Goal: Task Accomplishment & Management: Complete application form

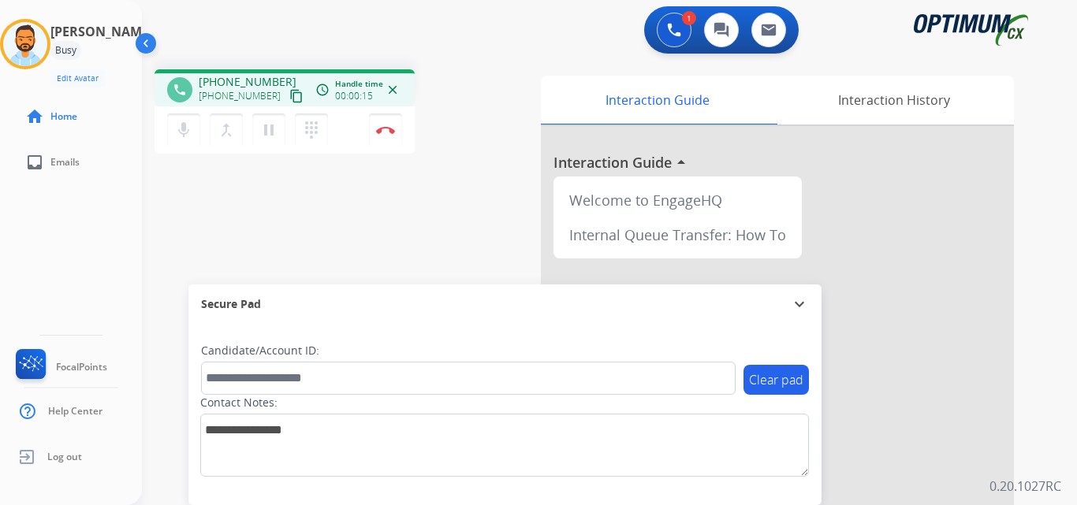
click at [289, 98] on mat-icon "content_copy" at bounding box center [296, 96] width 14 height 14
click at [381, 130] on img at bounding box center [385, 130] width 19 height 8
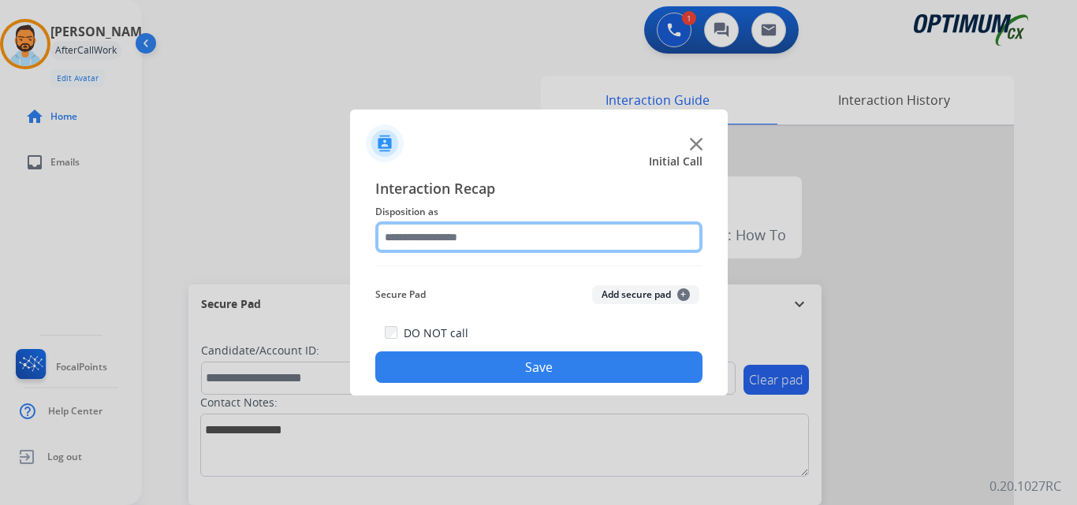
click at [482, 221] on input "text" at bounding box center [538, 237] width 327 height 32
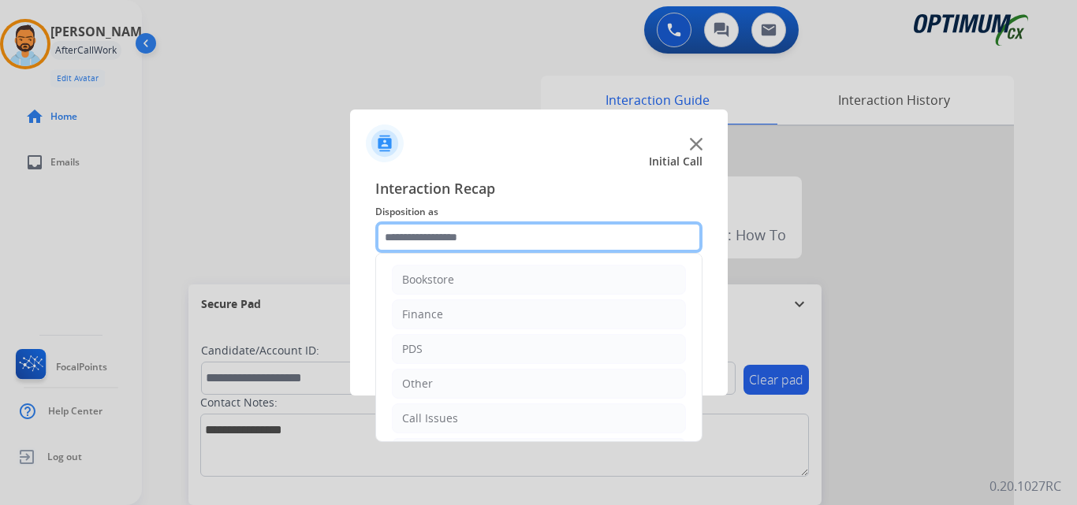
scroll to position [107, 0]
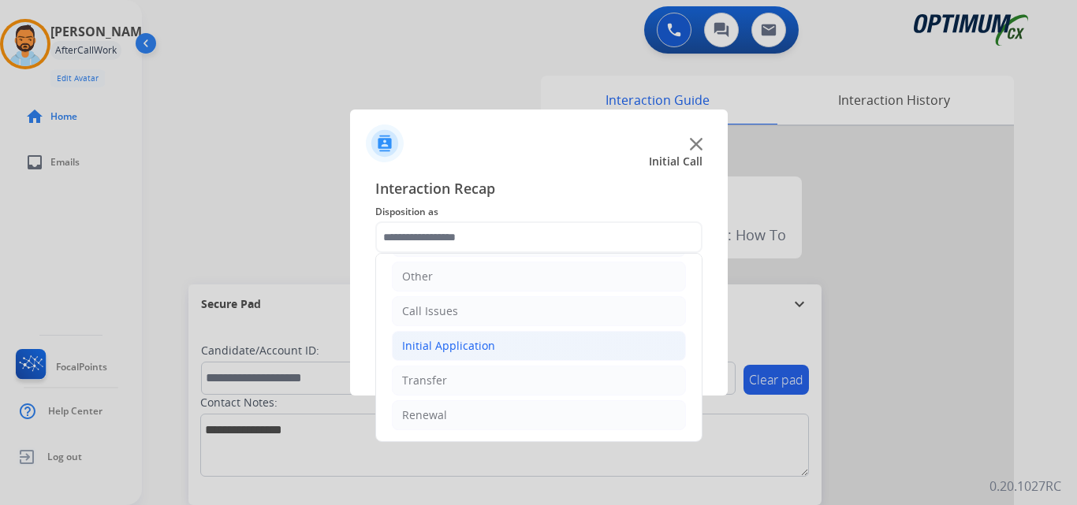
click at [478, 344] on div "Initial Application" at bounding box center [448, 346] width 93 height 16
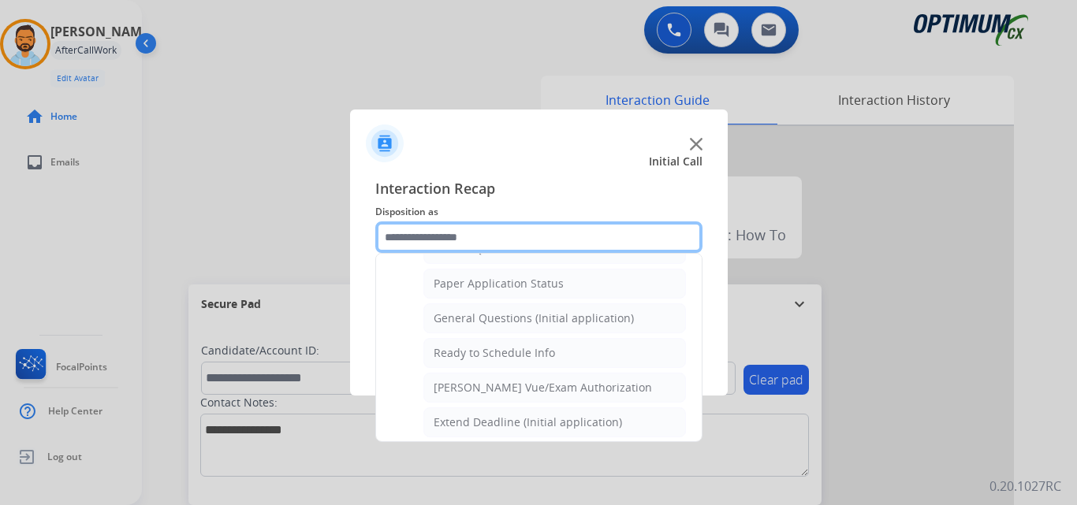
scroll to position [880, 0]
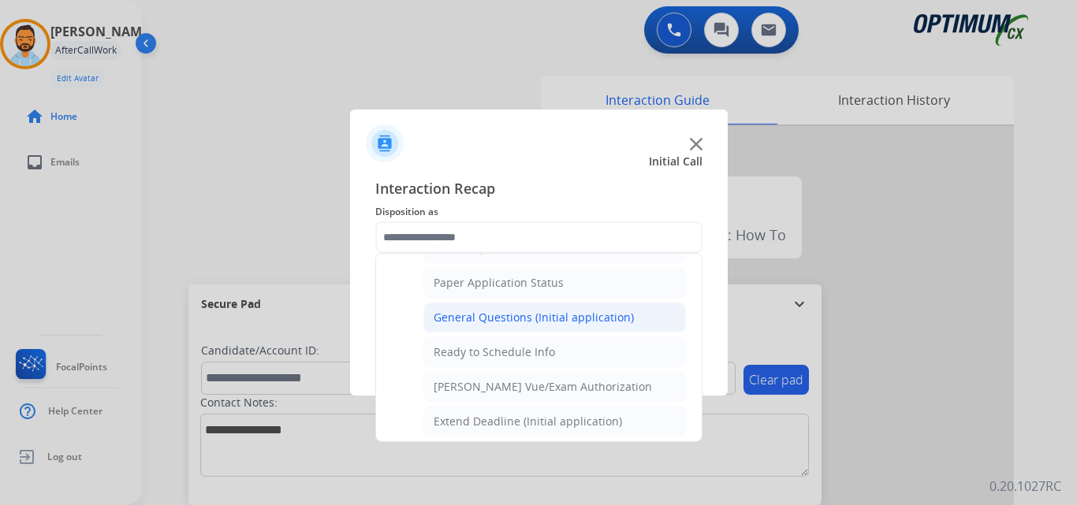
click at [548, 318] on div "General Questions (Initial application)" at bounding box center [533, 318] width 200 height 16
type input "**********"
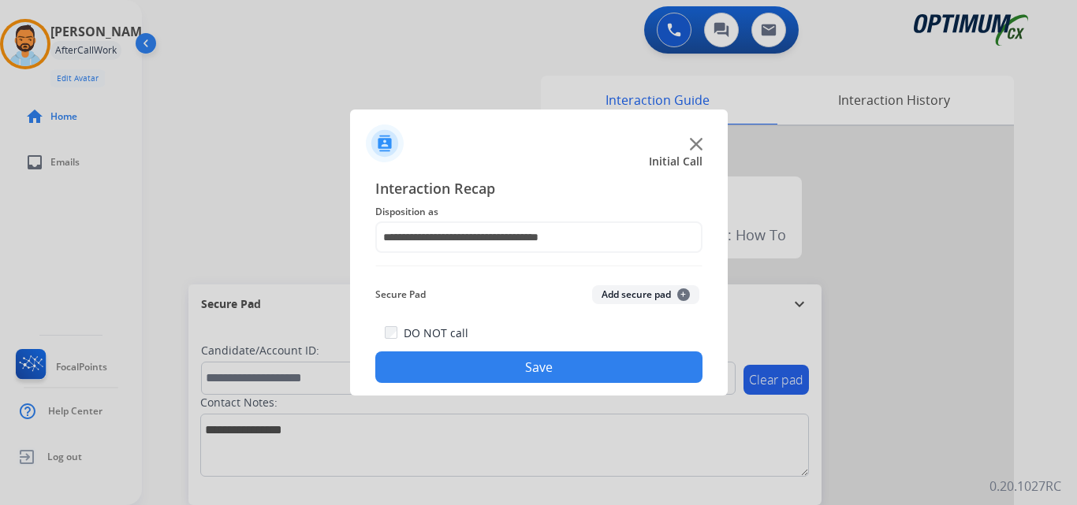
click at [549, 366] on button "Save" at bounding box center [538, 368] width 327 height 32
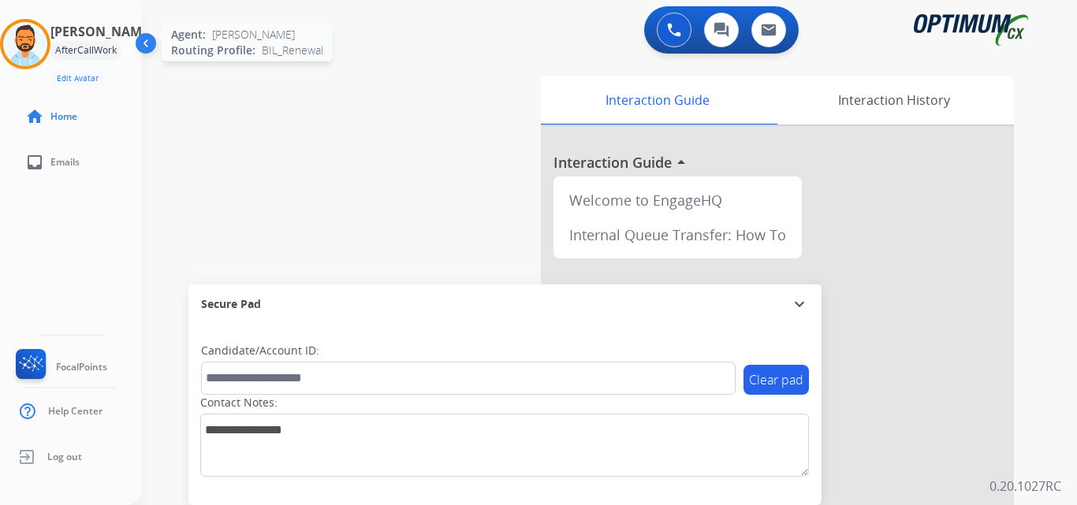
click at [27, 49] on img at bounding box center [25, 44] width 44 height 44
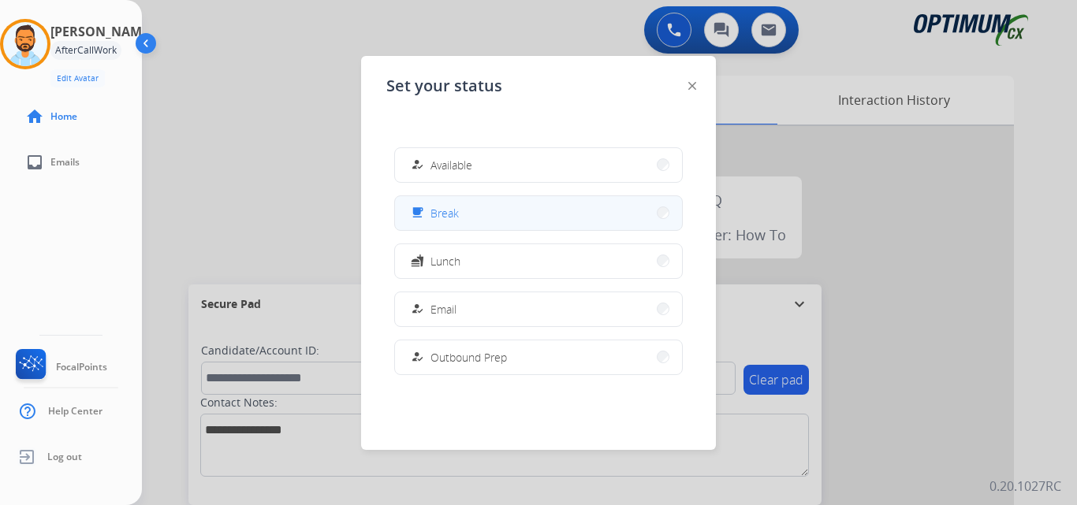
click at [443, 203] on button "free_breakfast Break" at bounding box center [538, 213] width 287 height 34
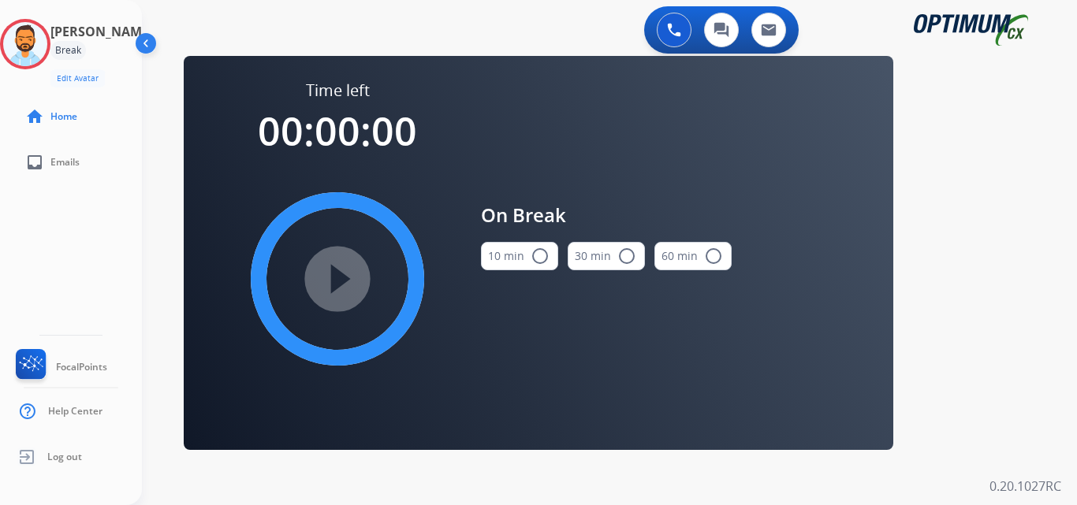
click at [515, 255] on button "10 min radio_button_unchecked" at bounding box center [519, 256] width 77 height 28
click at [328, 277] on mat-icon "play_circle_filled" at bounding box center [337, 279] width 19 height 19
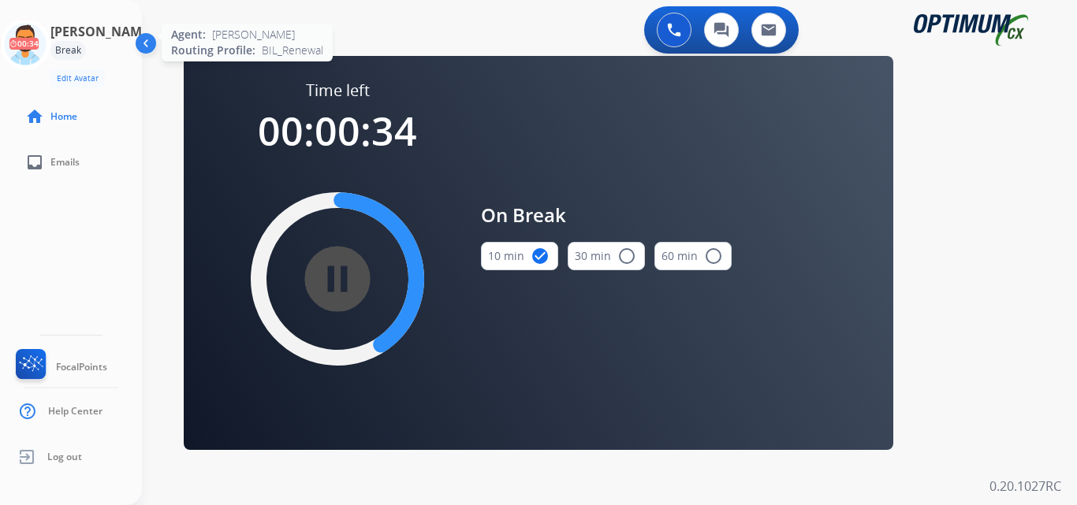
click at [39, 43] on icon at bounding box center [25, 44] width 51 height 51
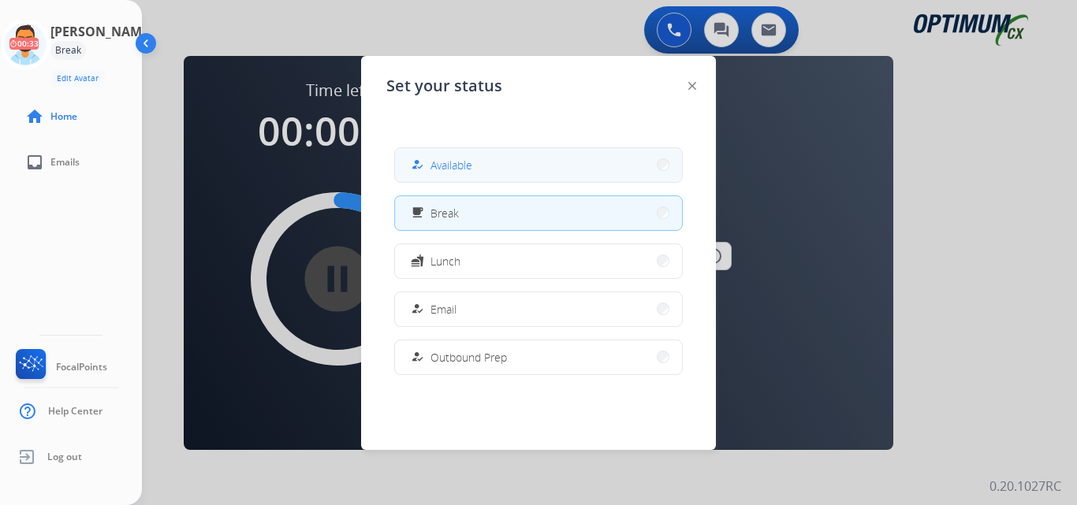
click at [503, 169] on button "how_to_reg Available" at bounding box center [538, 165] width 287 height 34
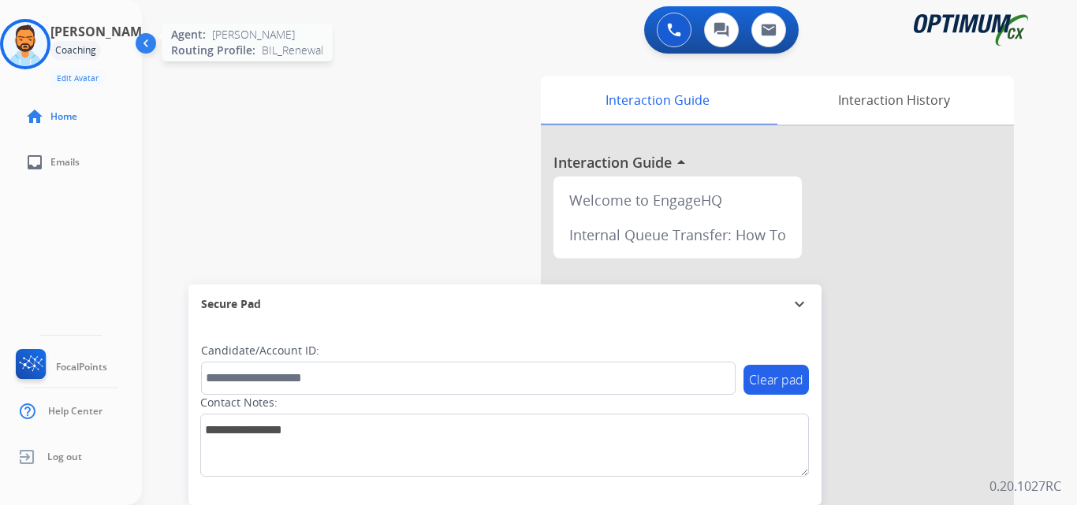
click at [43, 33] on img at bounding box center [25, 44] width 44 height 44
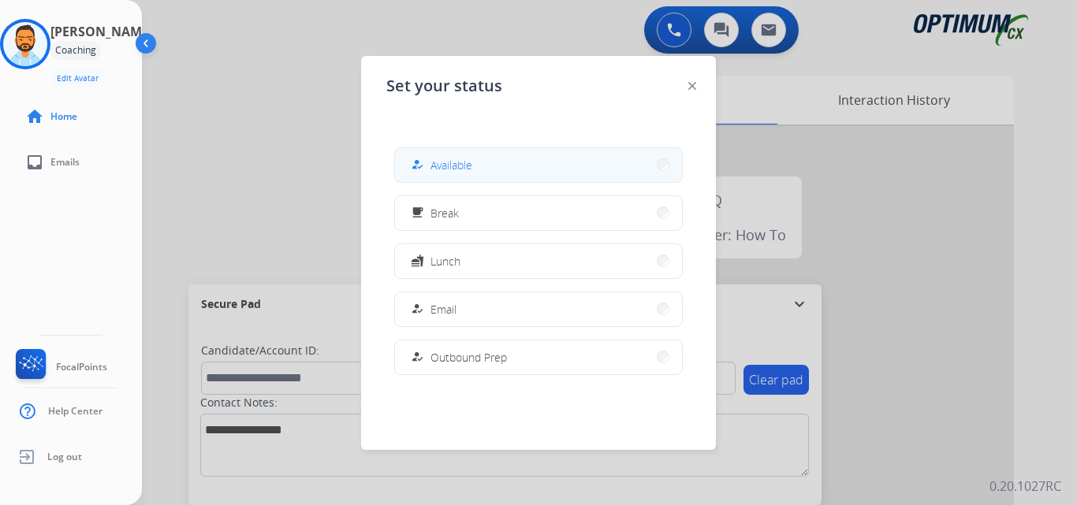
click at [489, 159] on button "how_to_reg Available" at bounding box center [538, 165] width 287 height 34
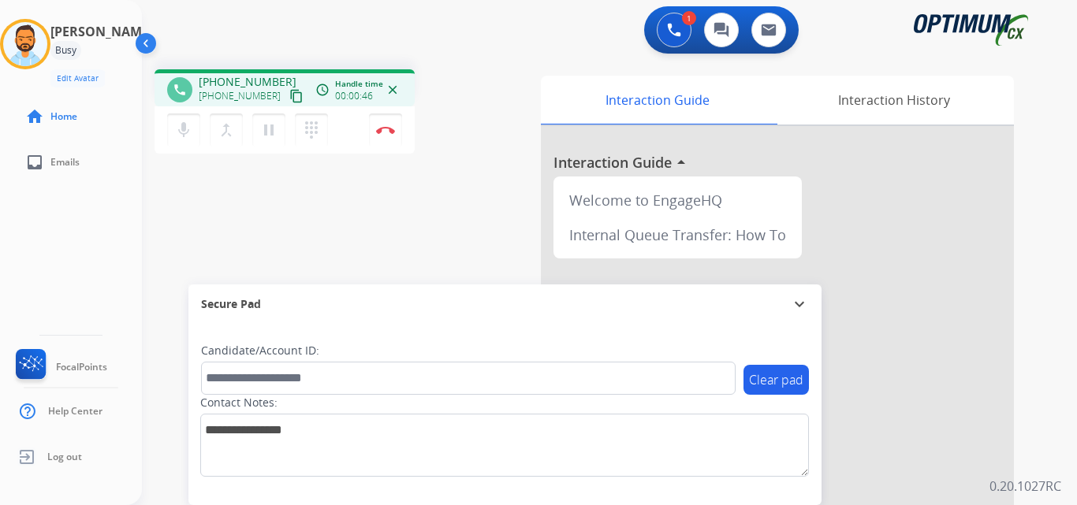
click at [289, 96] on mat-icon "content_copy" at bounding box center [296, 96] width 14 height 14
click at [381, 133] on img at bounding box center [385, 130] width 19 height 8
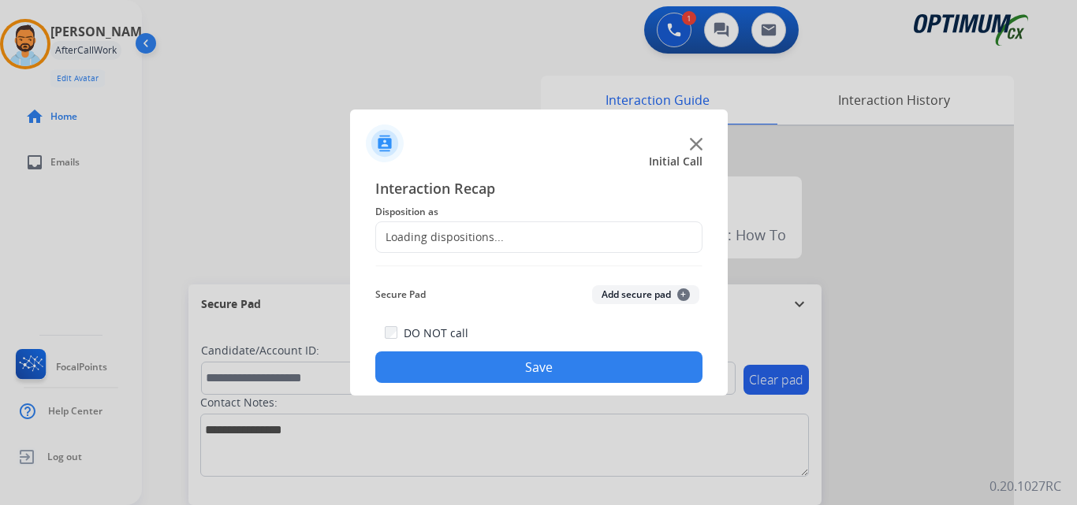
click at [493, 238] on div "Loading dispositions..." at bounding box center [440, 237] width 128 height 16
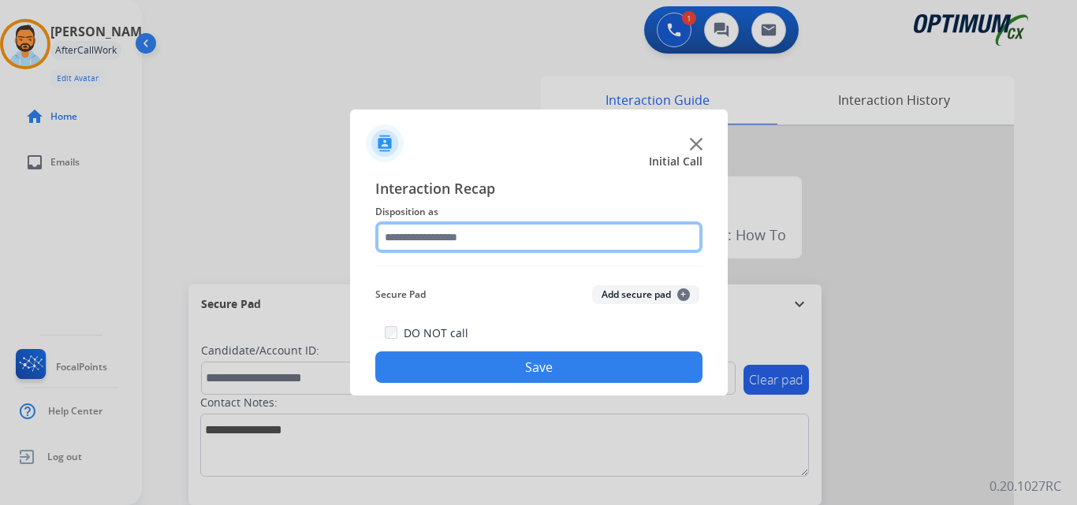
click at [508, 236] on input "text" at bounding box center [538, 237] width 327 height 32
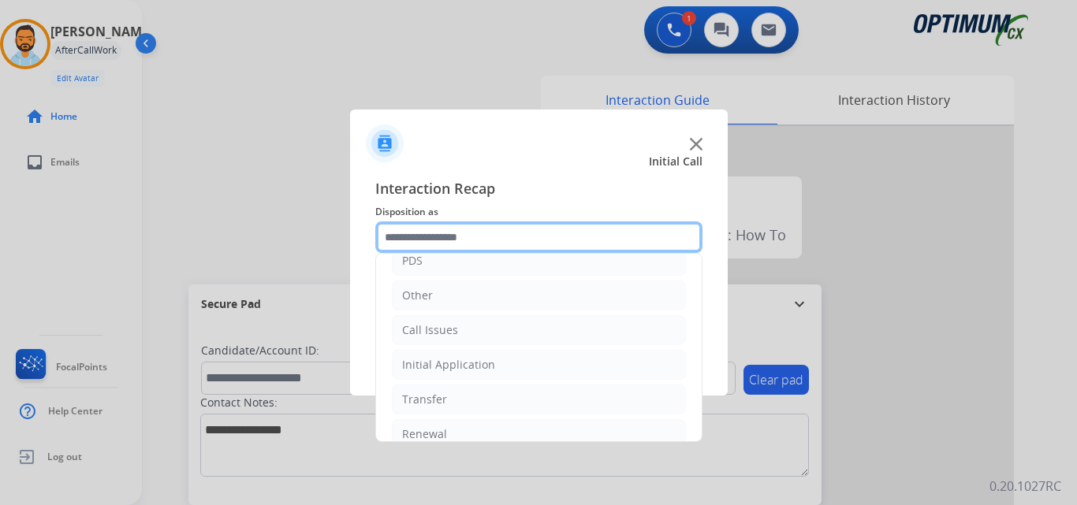
scroll to position [107, 0]
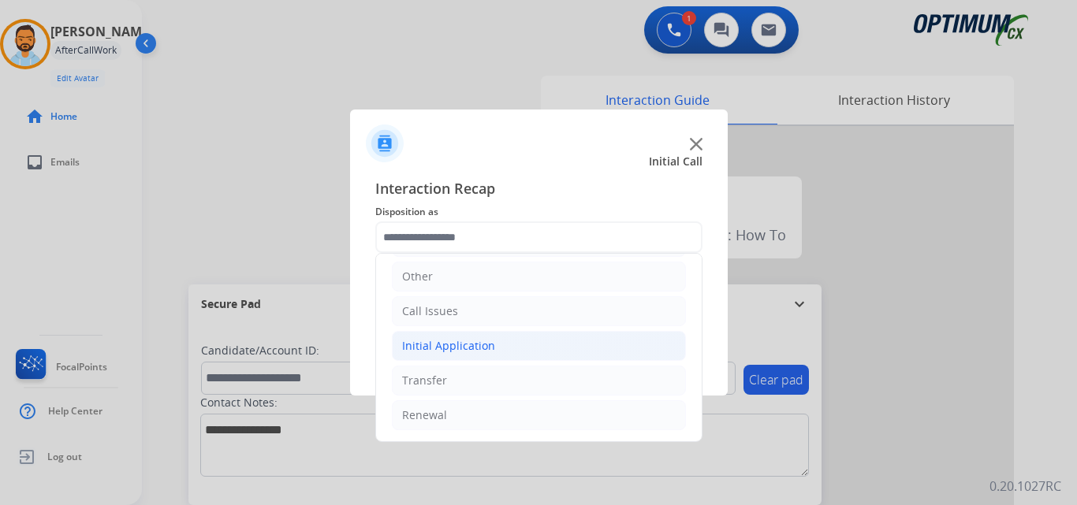
click at [506, 347] on li "Initial Application" at bounding box center [539, 346] width 294 height 30
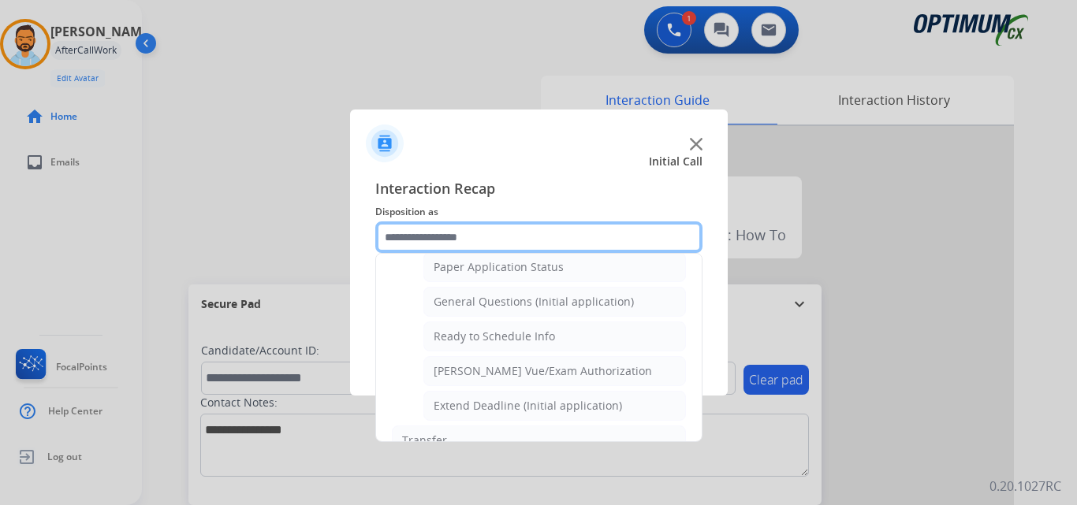
scroll to position [893, 0]
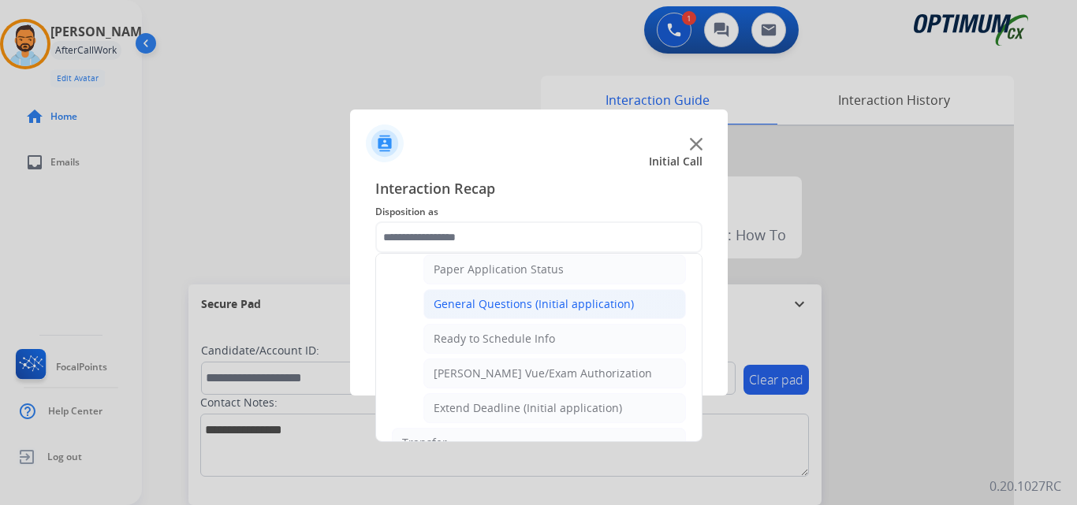
click at [544, 300] on div "General Questions (Initial application)" at bounding box center [533, 304] width 200 height 16
type input "**********"
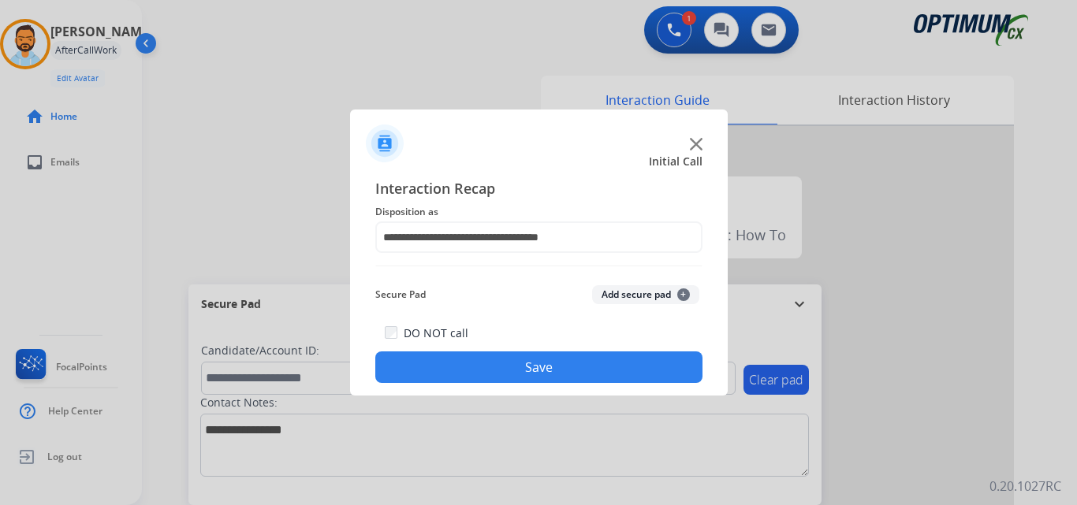
click at [490, 354] on button "Save" at bounding box center [538, 368] width 327 height 32
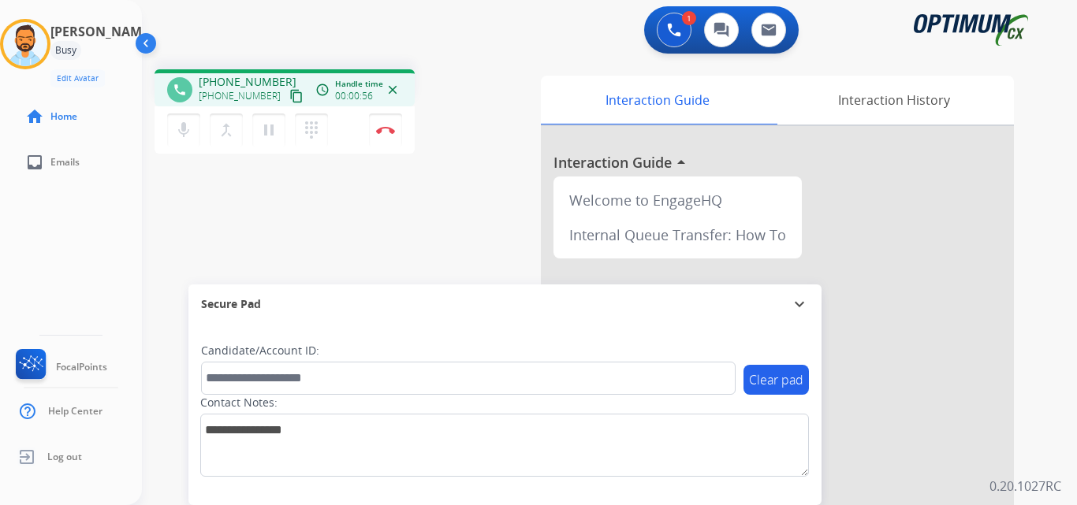
click at [289, 99] on mat-icon "content_copy" at bounding box center [296, 96] width 14 height 14
click at [388, 134] on button "Disconnect" at bounding box center [385, 129] width 33 height 33
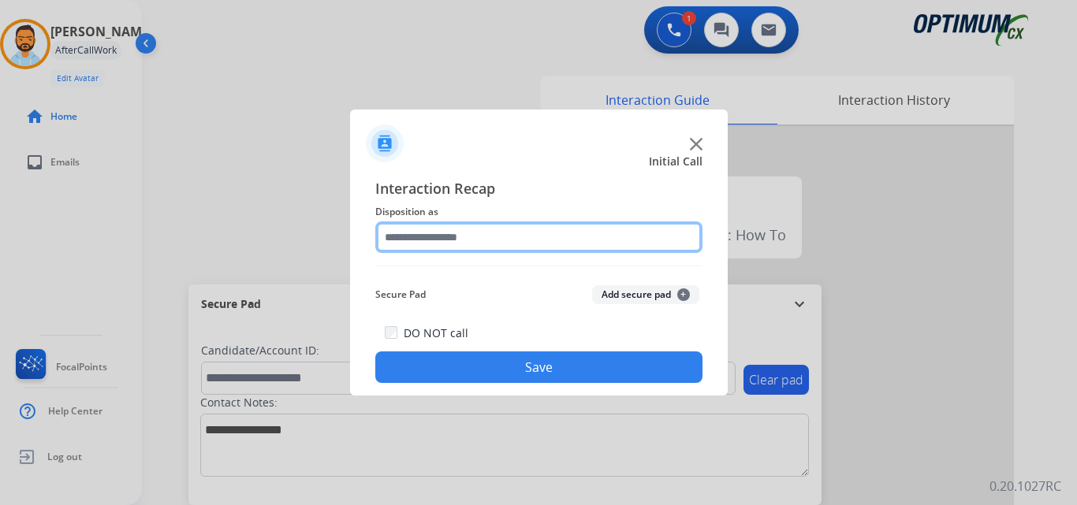
click at [489, 241] on input "text" at bounding box center [538, 237] width 327 height 32
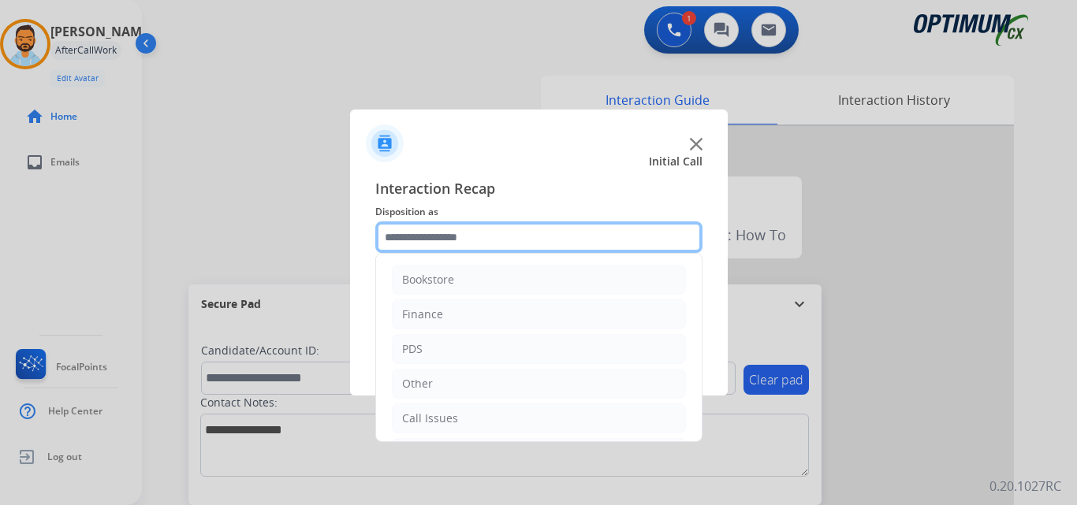
scroll to position [107, 0]
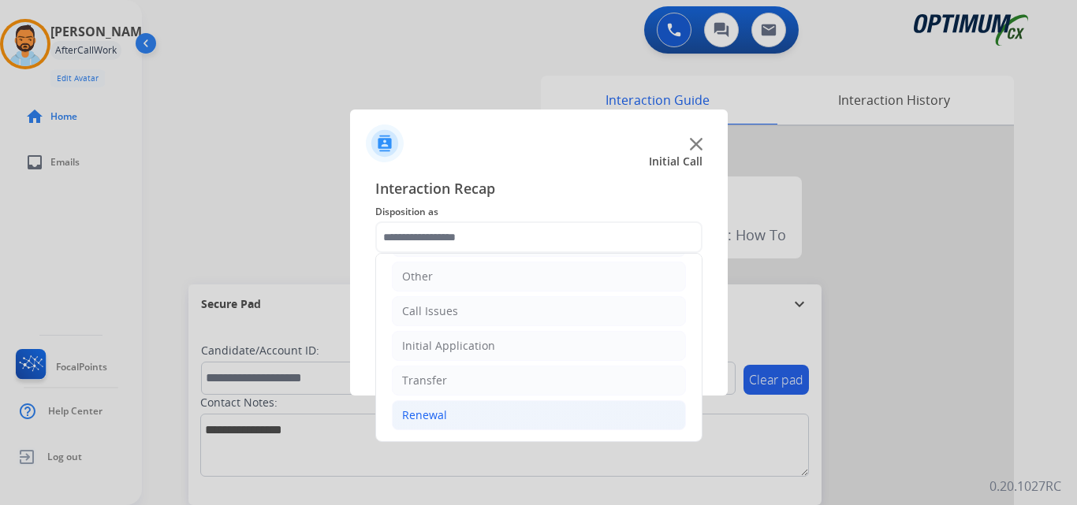
click at [500, 406] on li "Renewal" at bounding box center [539, 415] width 294 height 30
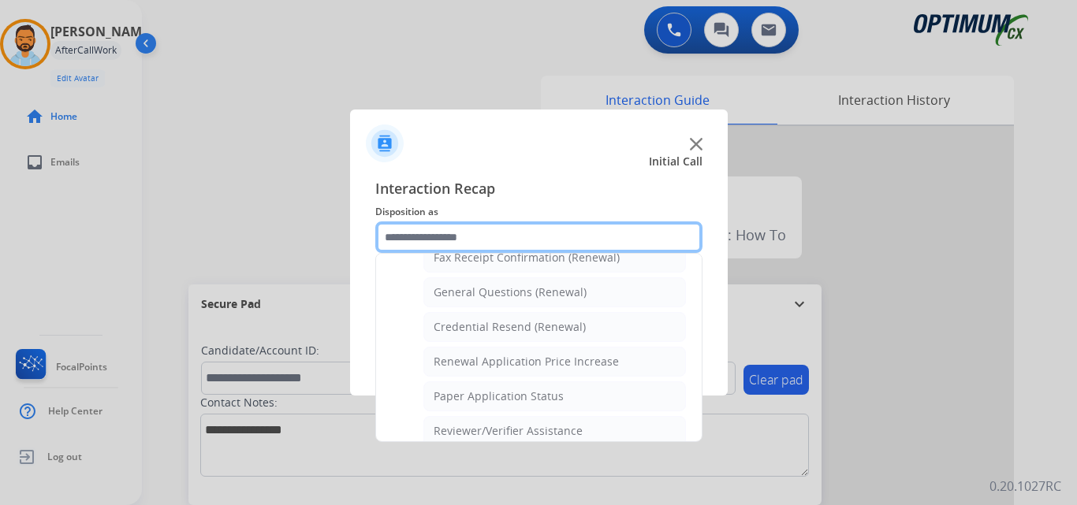
scroll to position [448, 0]
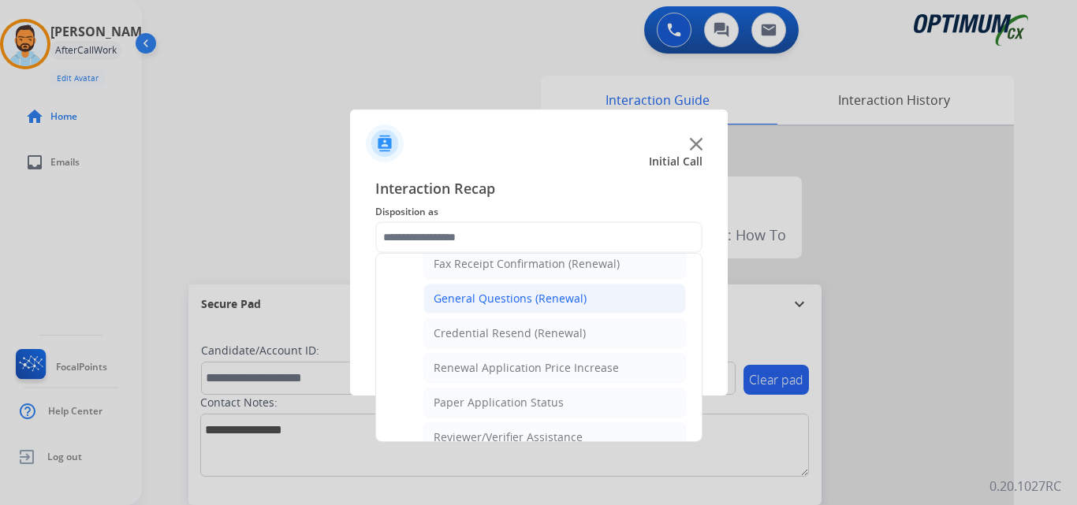
click at [530, 301] on div "General Questions (Renewal)" at bounding box center [509, 299] width 153 height 16
type input "**********"
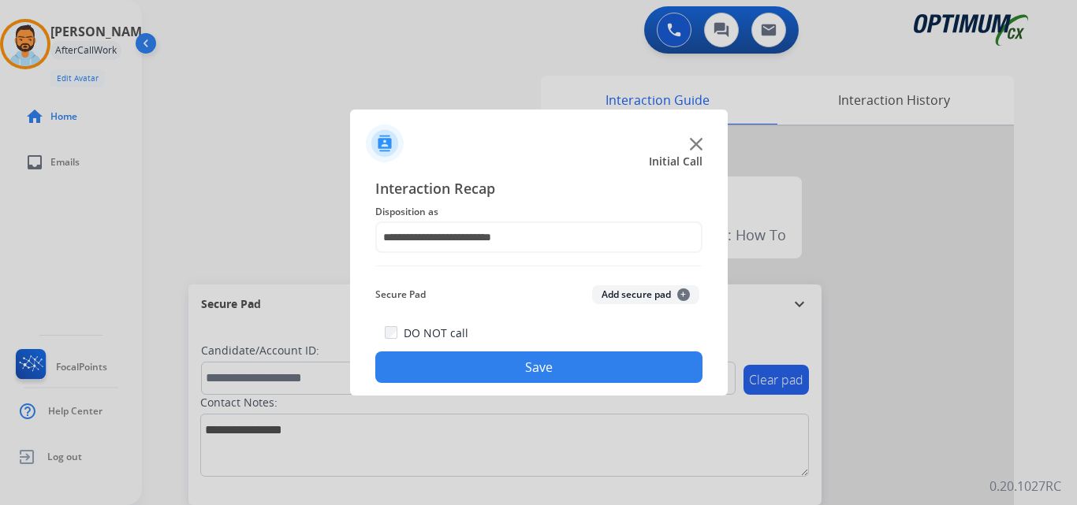
click at [567, 370] on button "Save" at bounding box center [538, 368] width 327 height 32
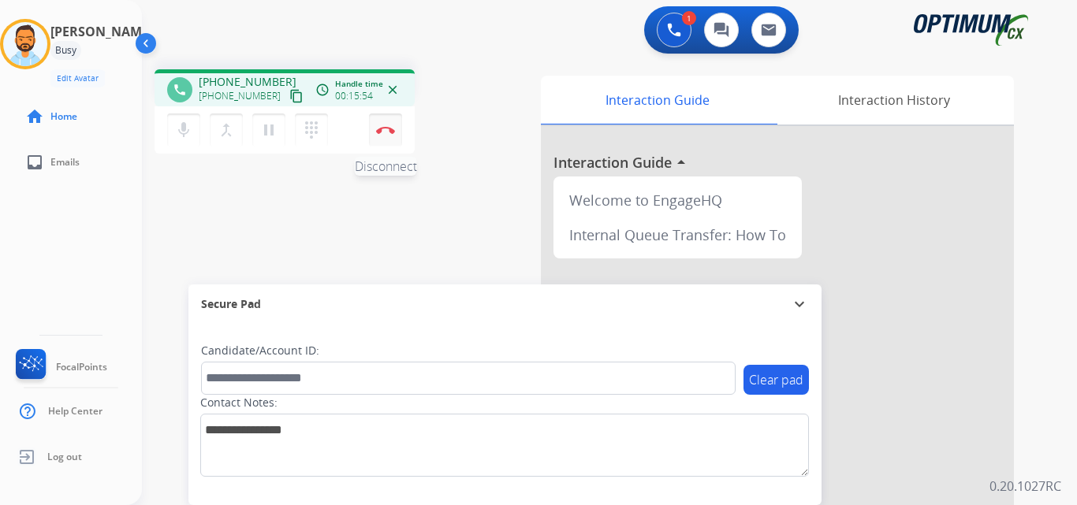
click at [389, 132] on img at bounding box center [385, 130] width 19 height 8
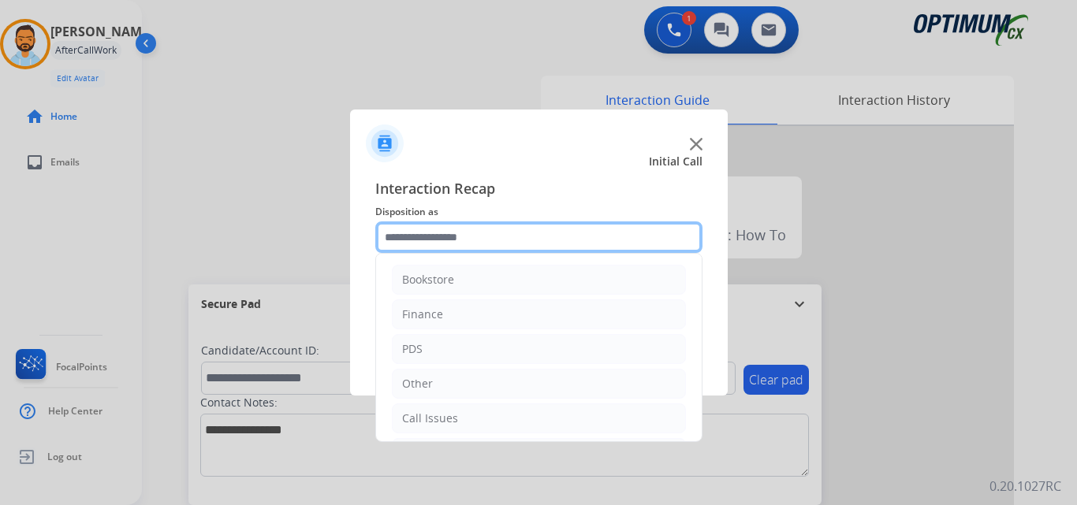
click at [436, 240] on input "text" at bounding box center [538, 237] width 327 height 32
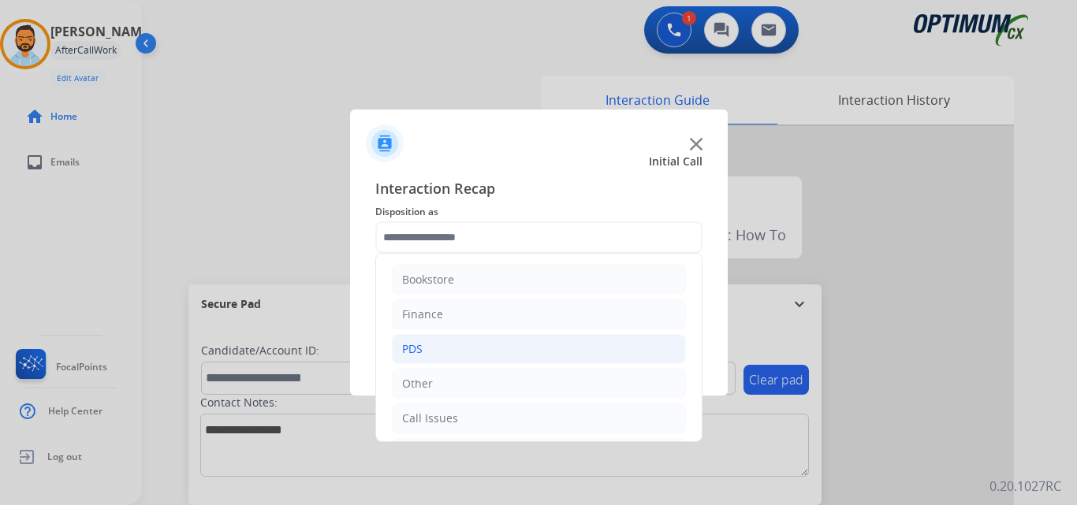
click at [483, 343] on li "PDS" at bounding box center [539, 349] width 294 height 30
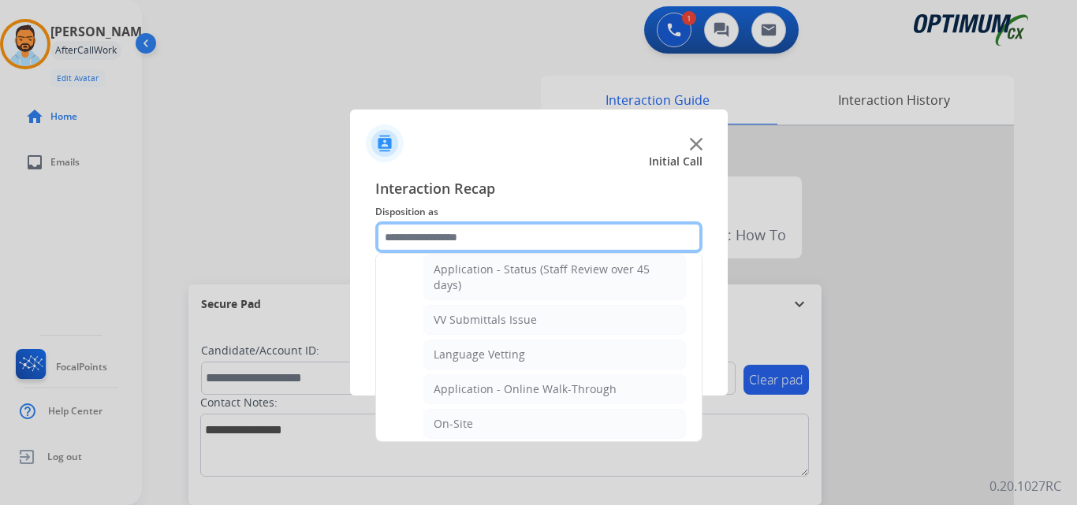
scroll to position [555, 0]
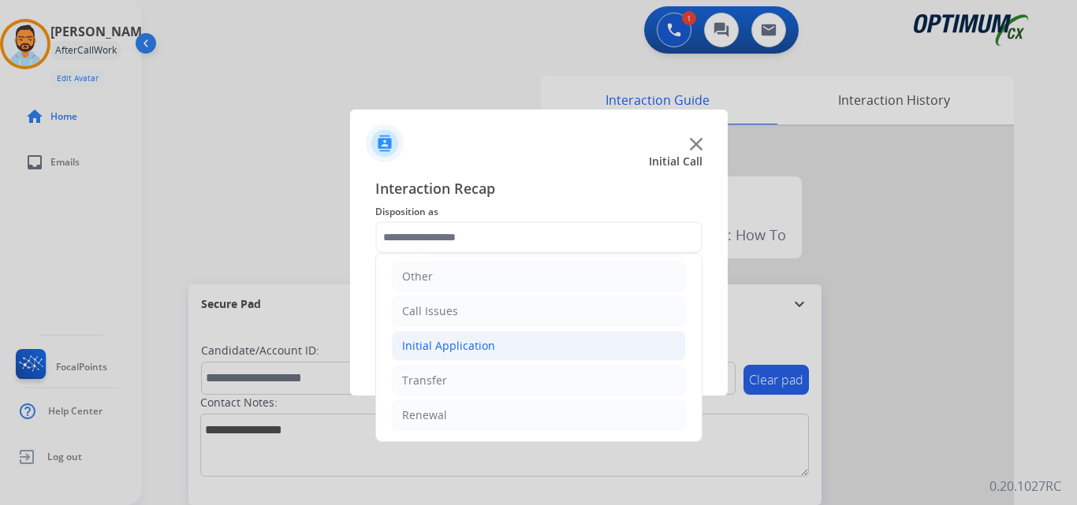
click at [462, 339] on div "Initial Application" at bounding box center [448, 346] width 93 height 16
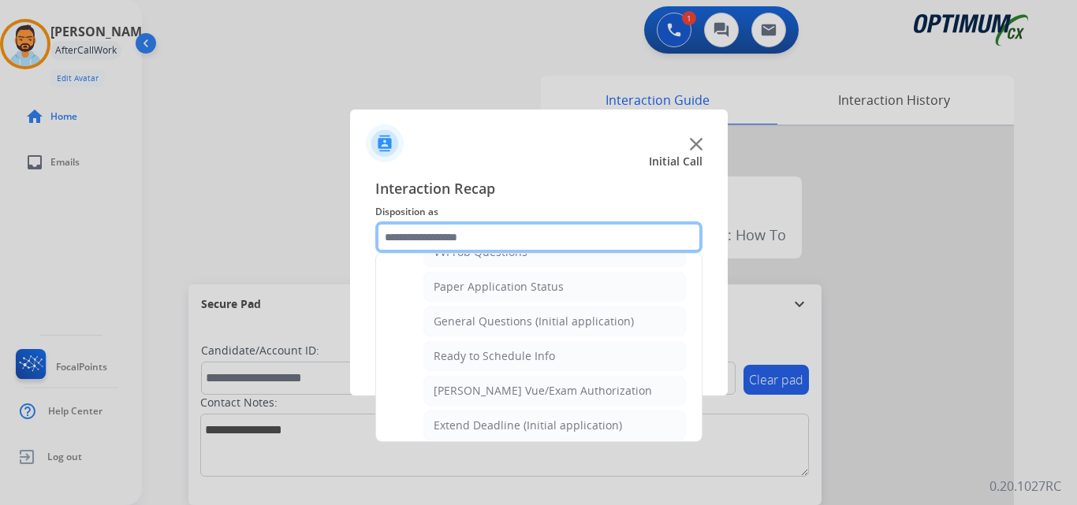
scroll to position [955, 0]
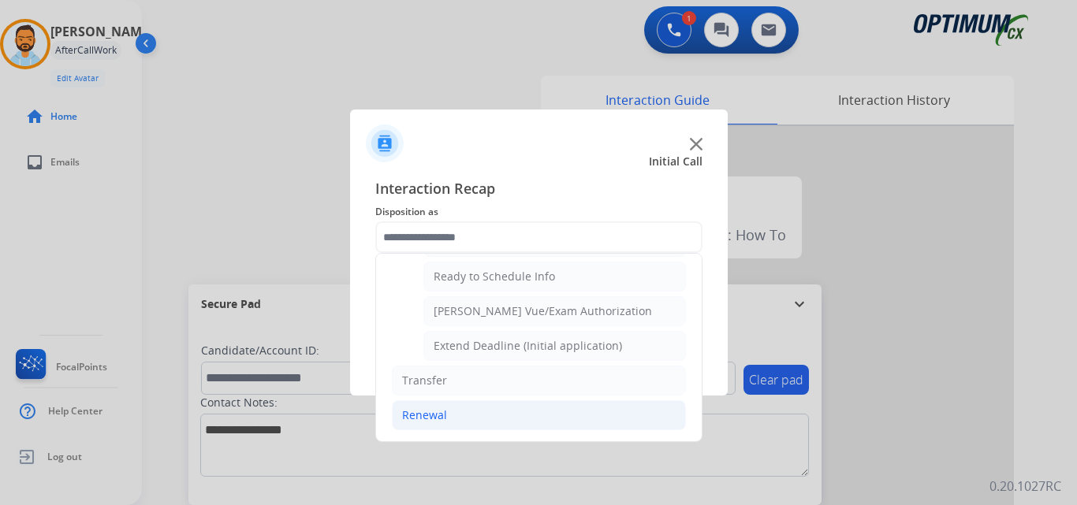
click at [443, 418] on div "Renewal" at bounding box center [424, 415] width 45 height 16
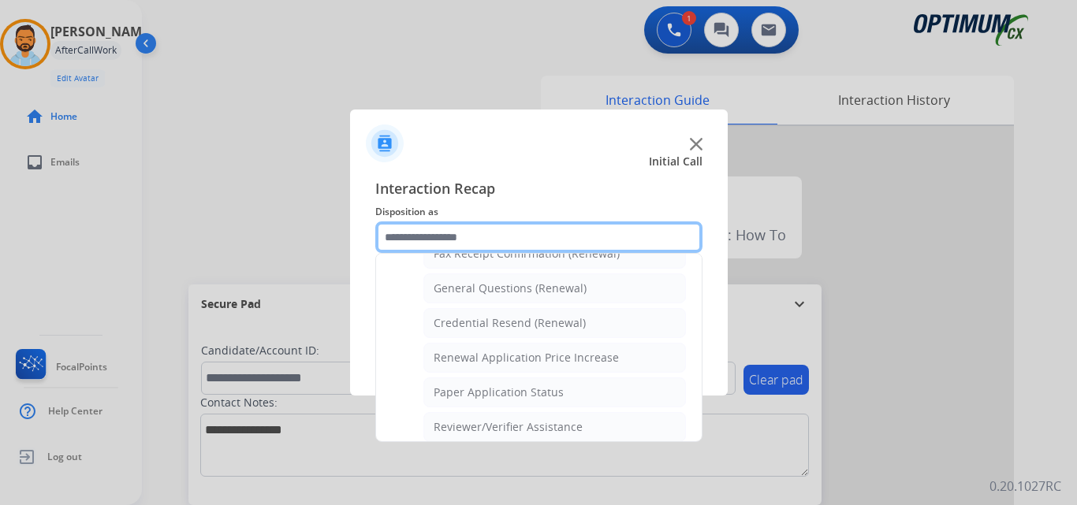
scroll to position [457, 0]
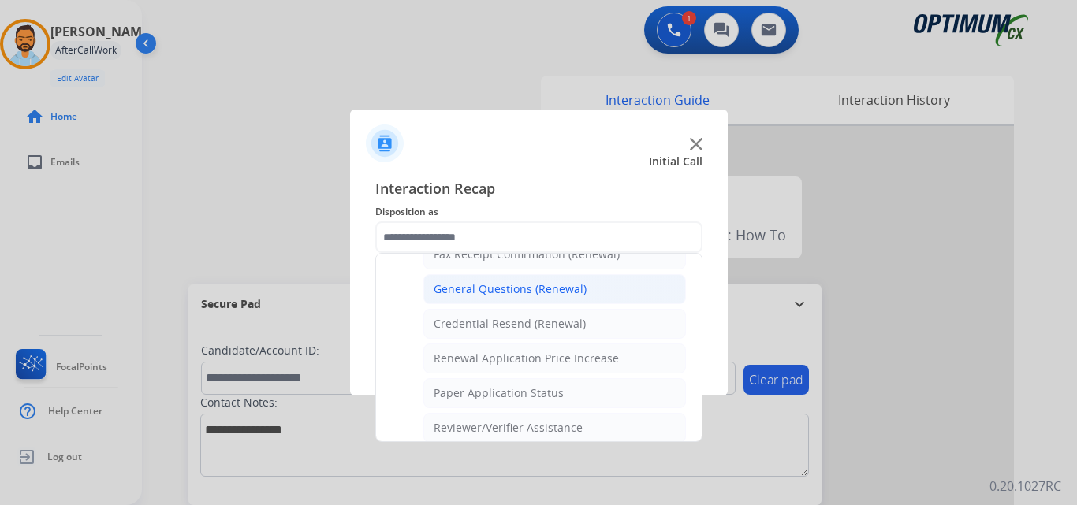
click at [518, 282] on div "General Questions (Renewal)" at bounding box center [509, 289] width 153 height 16
type input "**********"
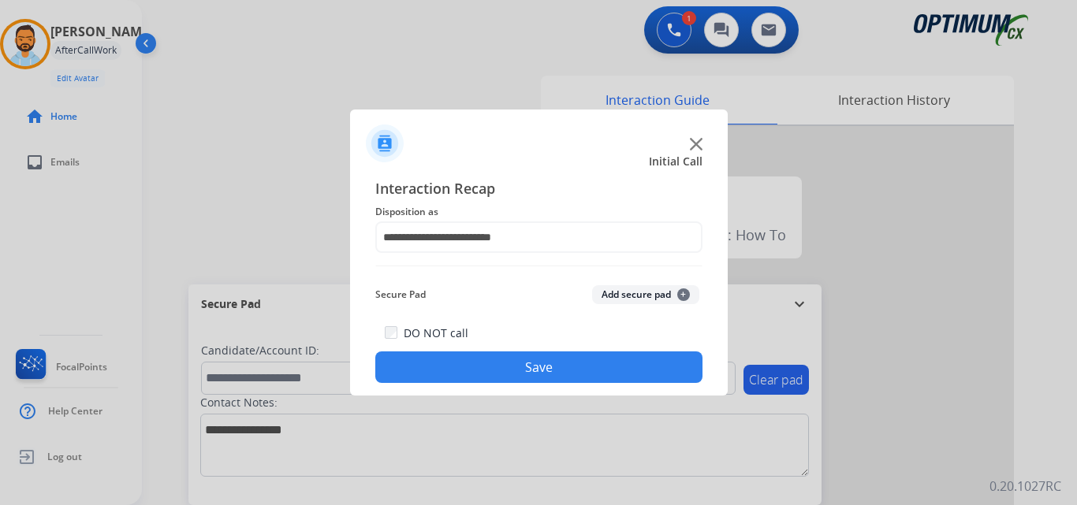
click at [525, 372] on button "Save" at bounding box center [538, 368] width 327 height 32
